Goal: Find specific page/section: Find specific page/section

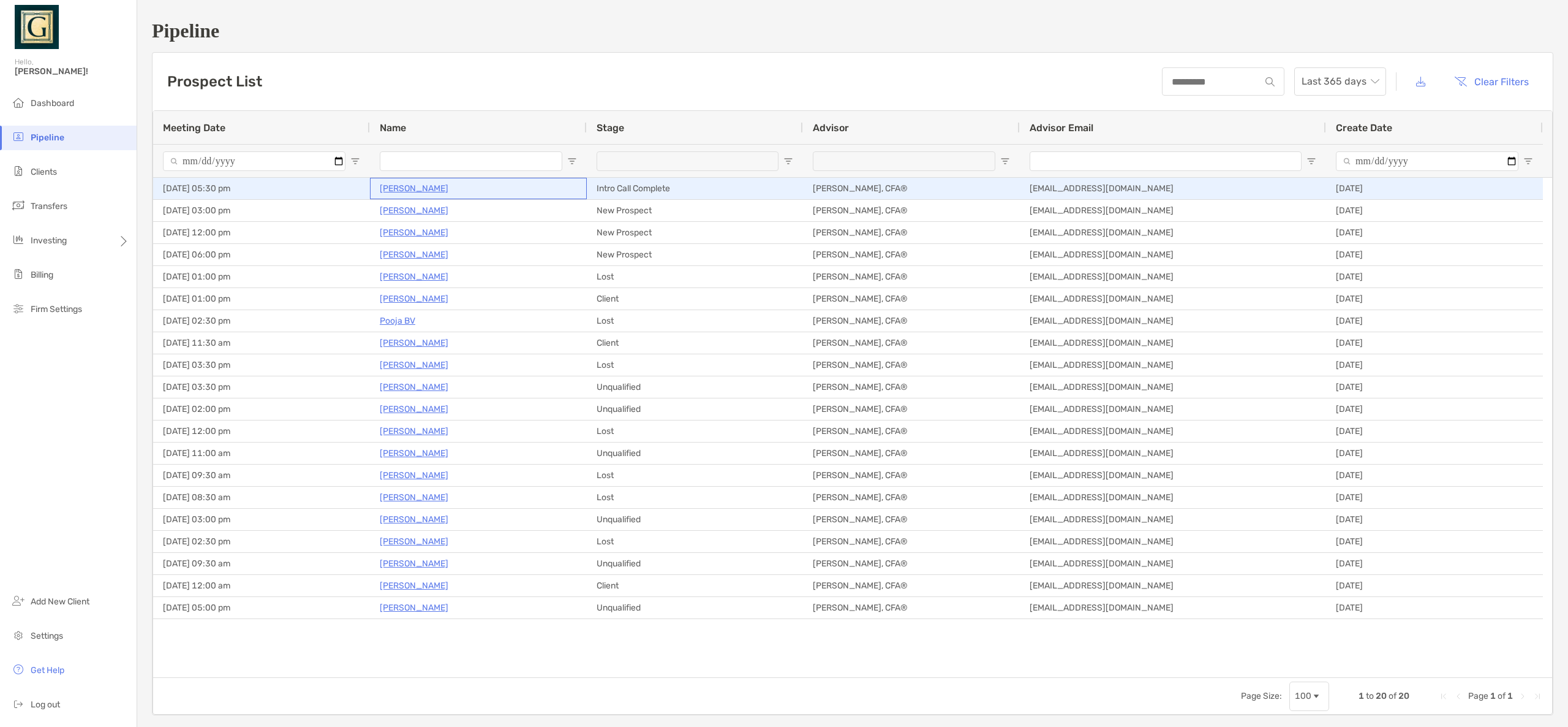
click at [405, 185] on p "Alvie Kinaman" at bounding box center [414, 188] width 69 height 15
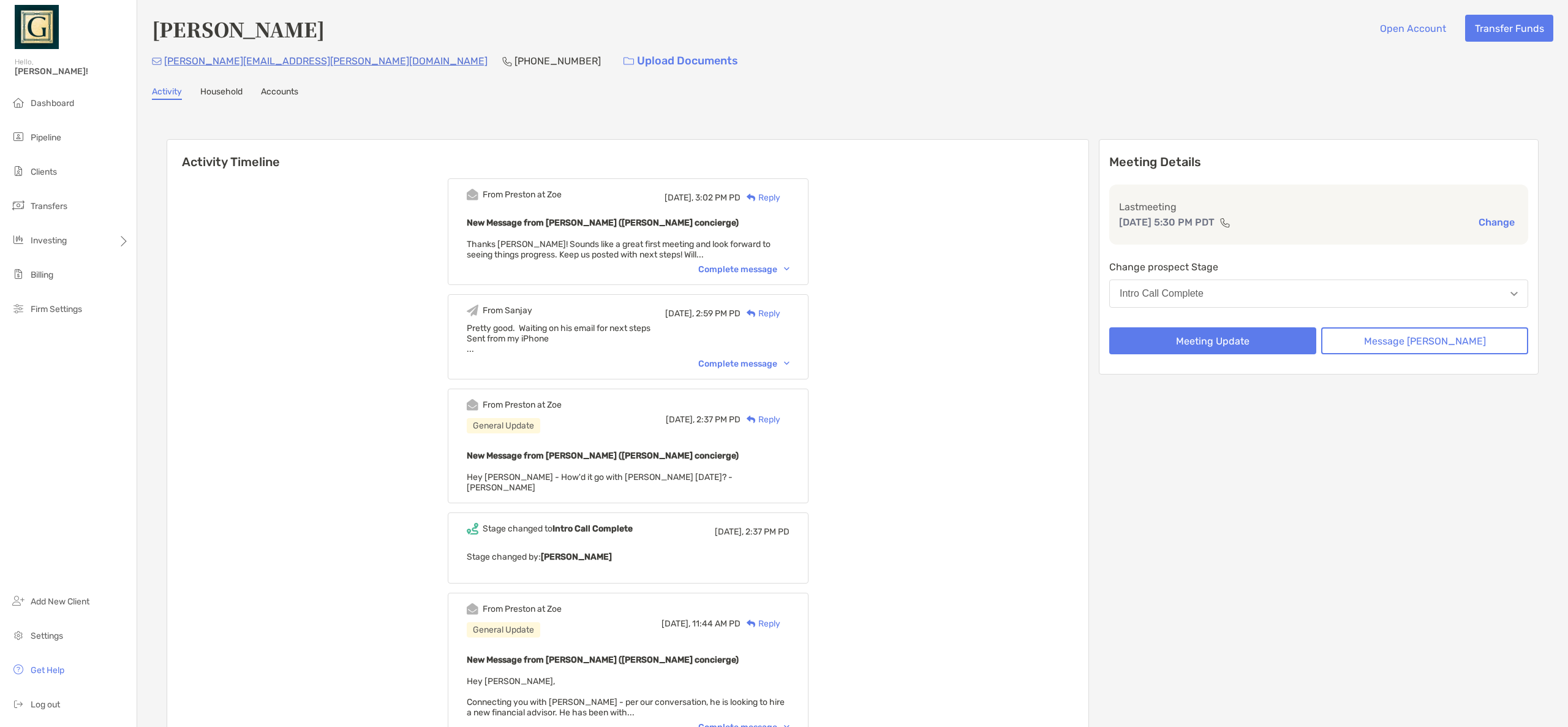
click at [764, 369] on div "Complete message" at bounding box center [744, 363] width 91 height 10
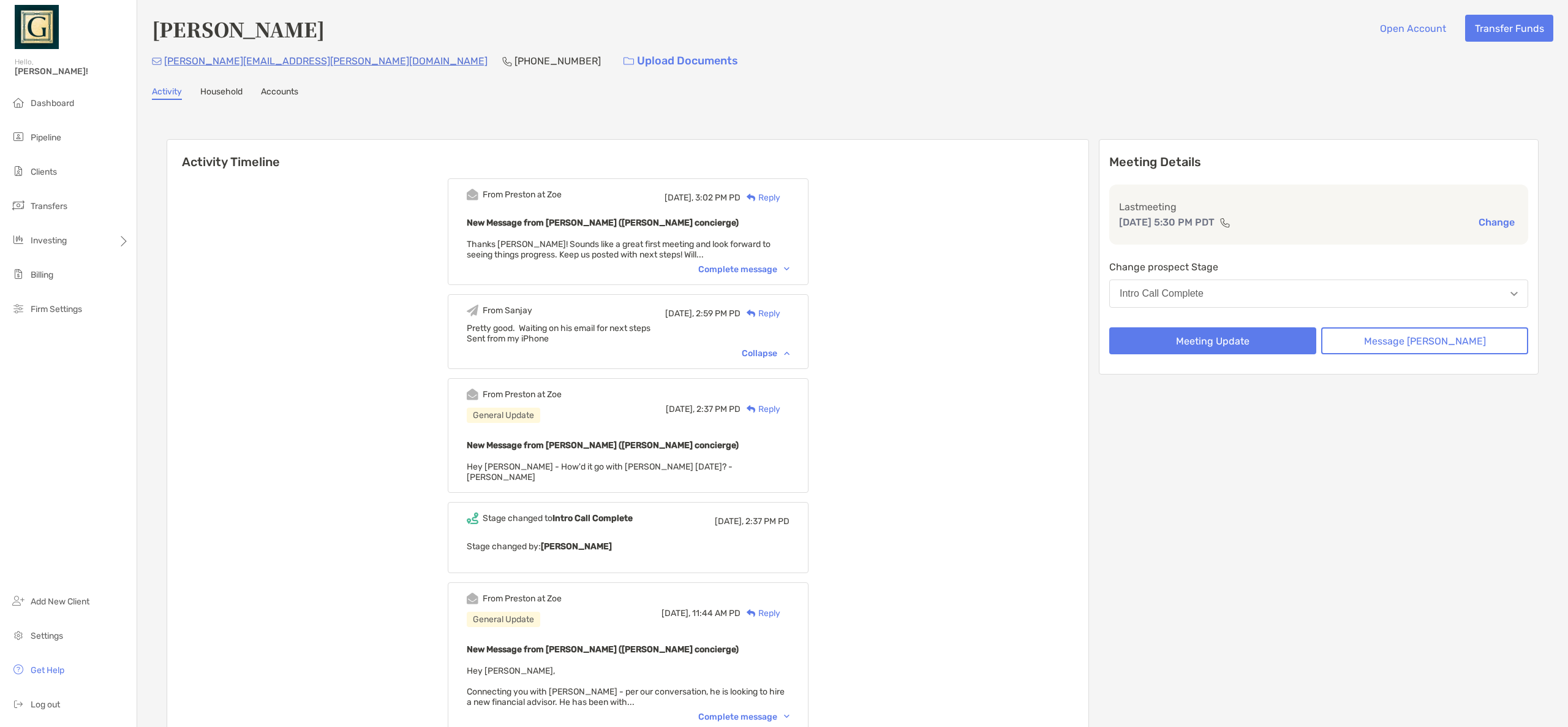
click at [756, 270] on div "Complete message" at bounding box center [744, 269] width 91 height 10
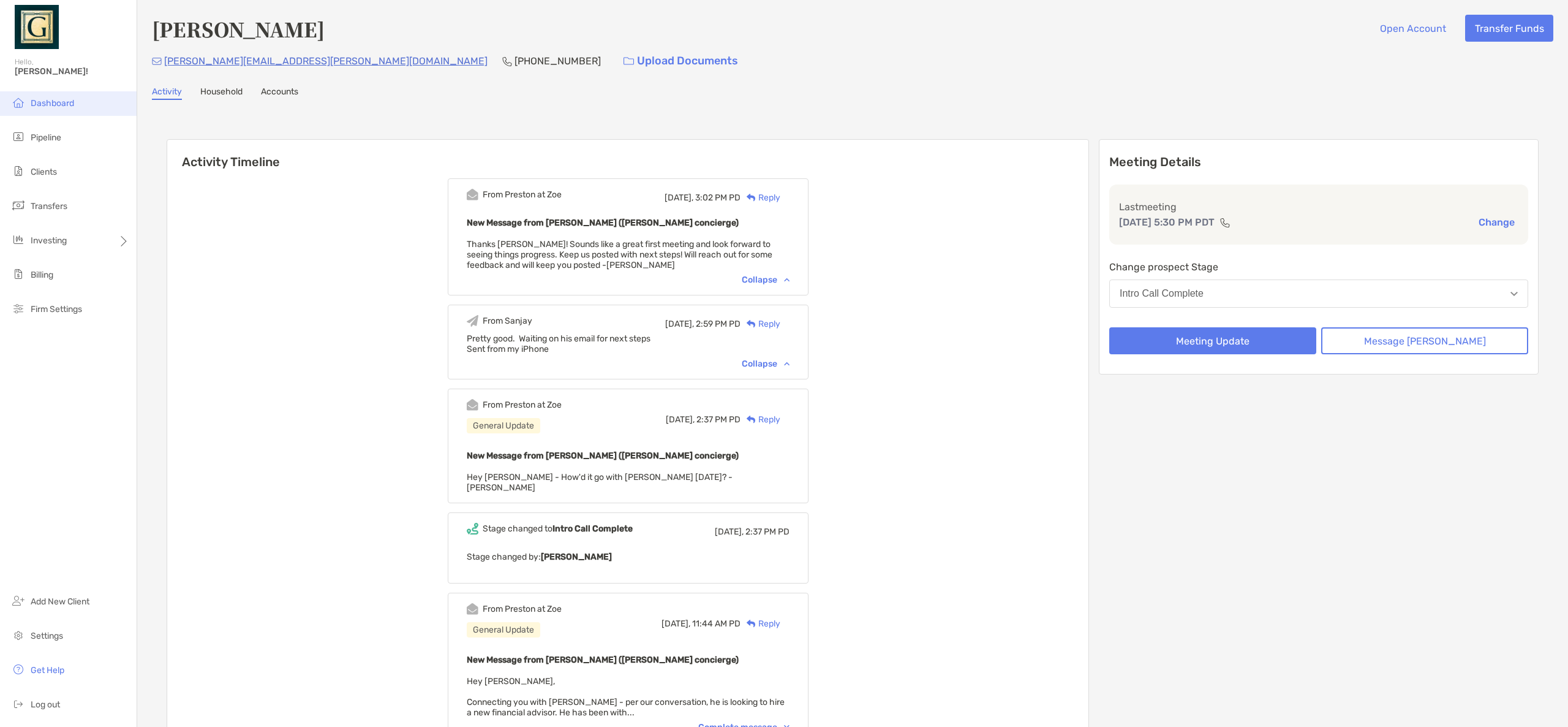
click at [58, 103] on span "Dashboard" at bounding box center [53, 103] width 44 height 10
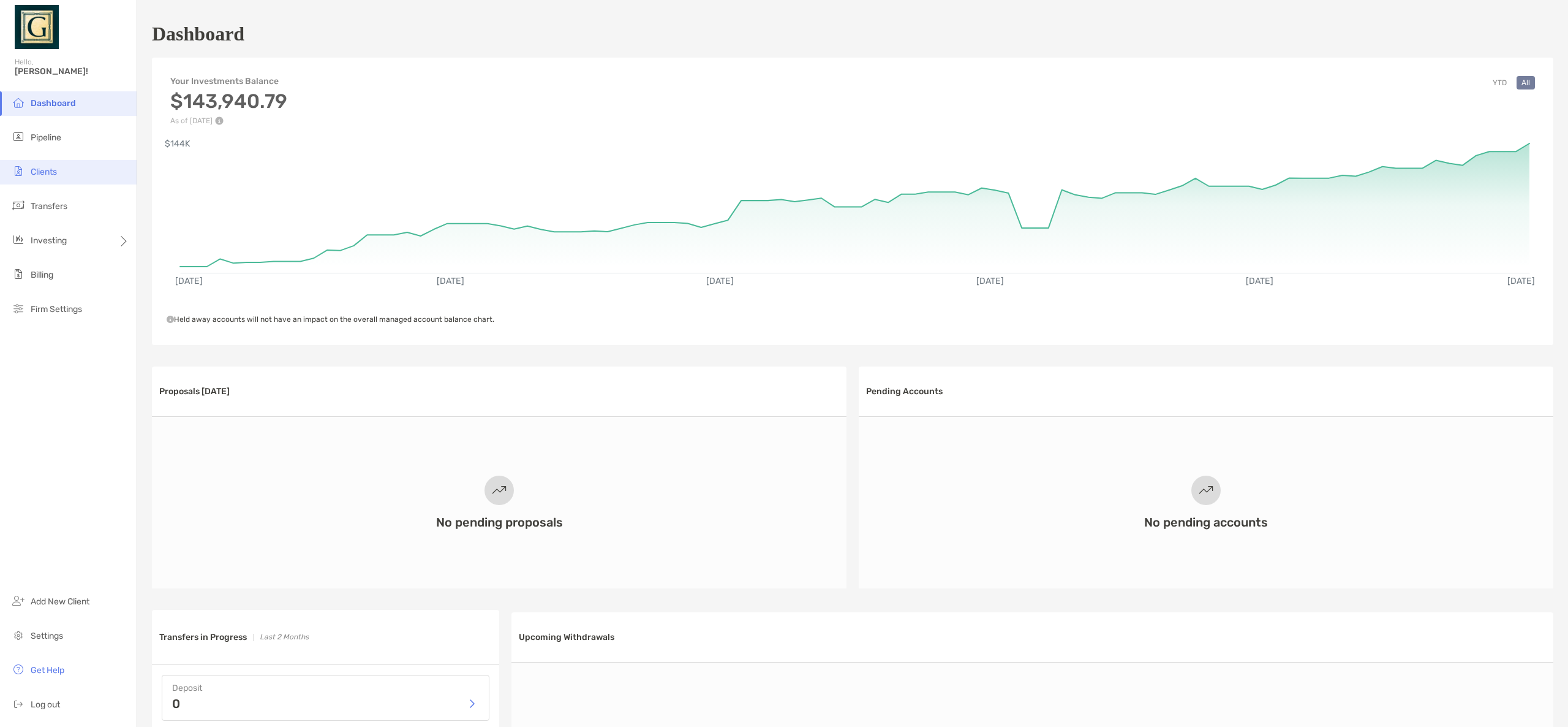
click at [48, 167] on span "Clients" at bounding box center [44, 171] width 27 height 10
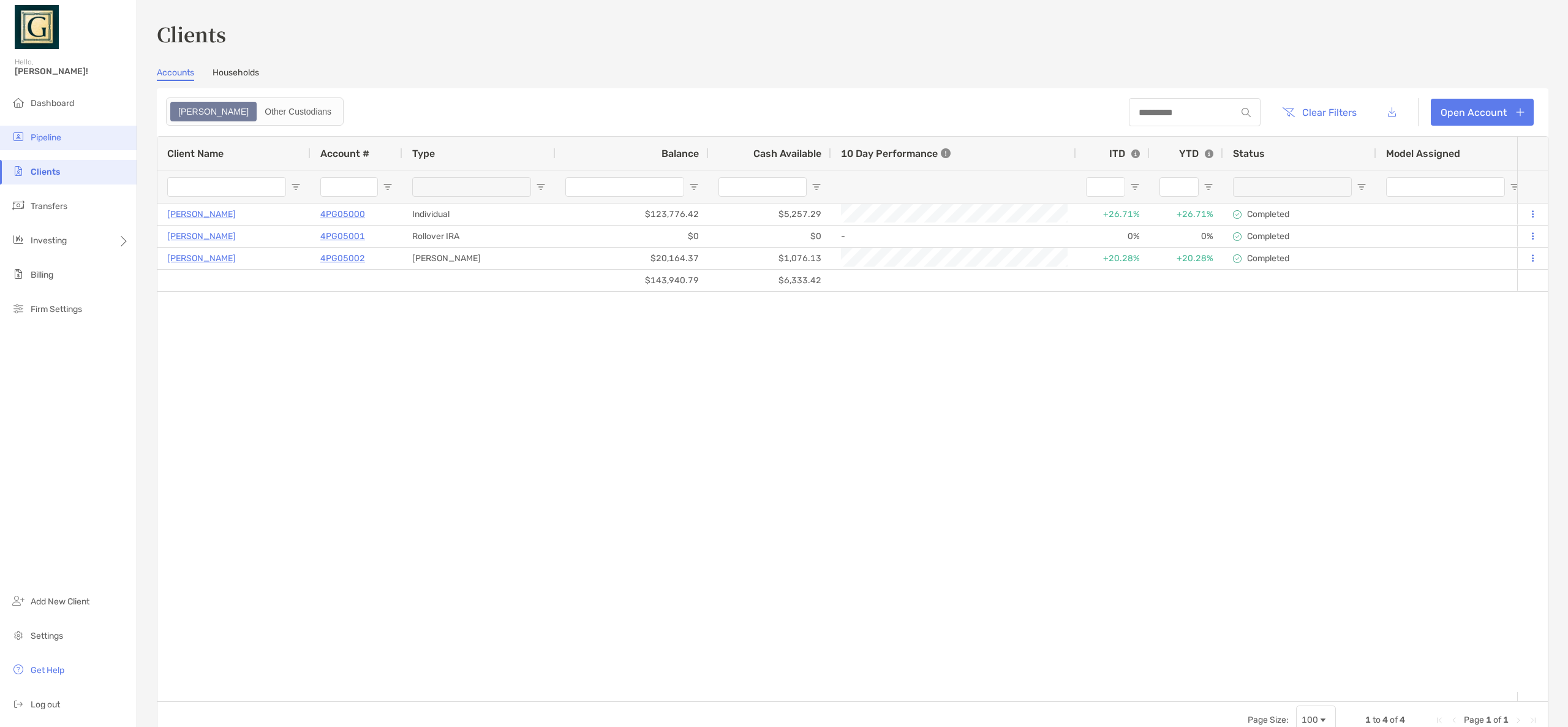
click at [57, 130] on li "Pipeline" at bounding box center [68, 138] width 136 height 25
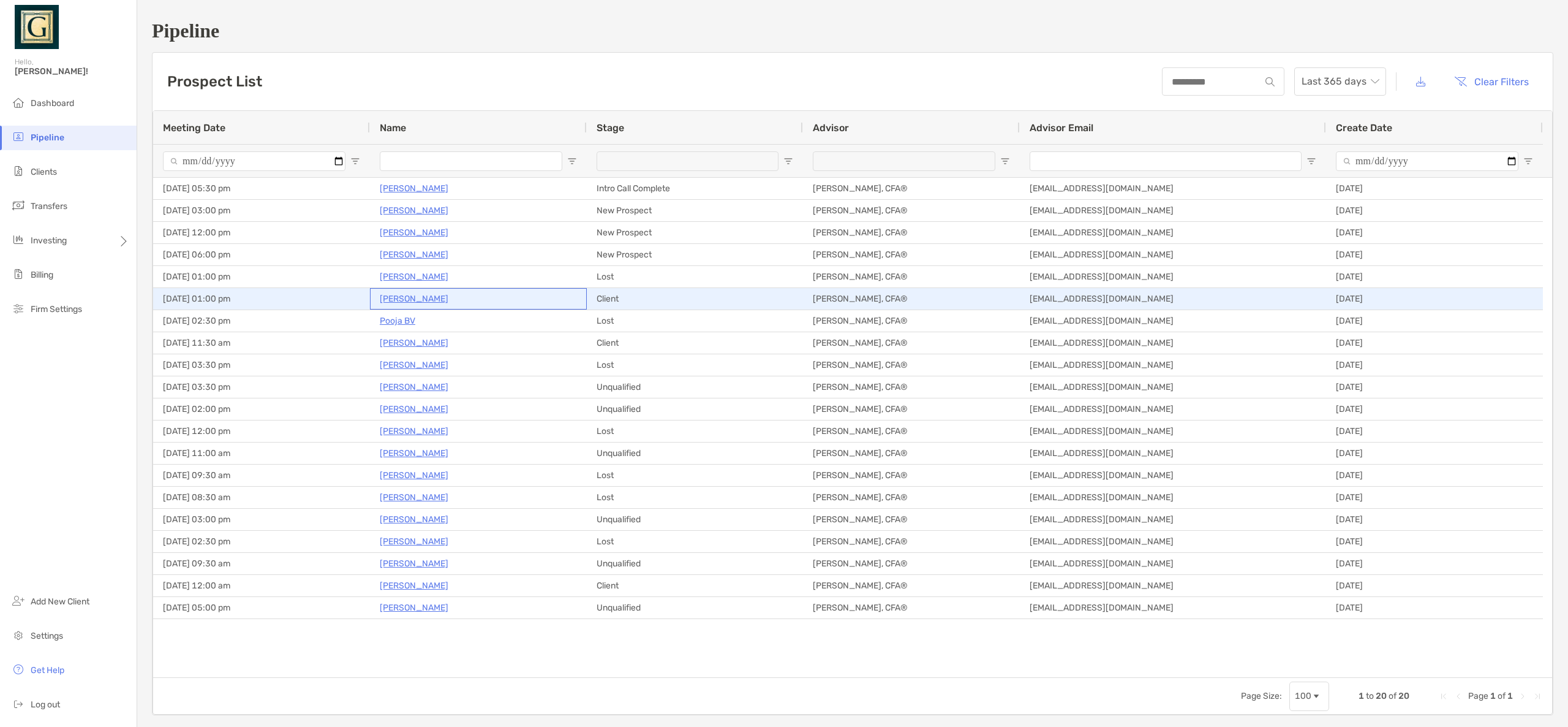
click at [391, 298] on p "[PERSON_NAME]" at bounding box center [414, 298] width 69 height 15
